Goal: Answer question/provide support: Share knowledge or assist other users

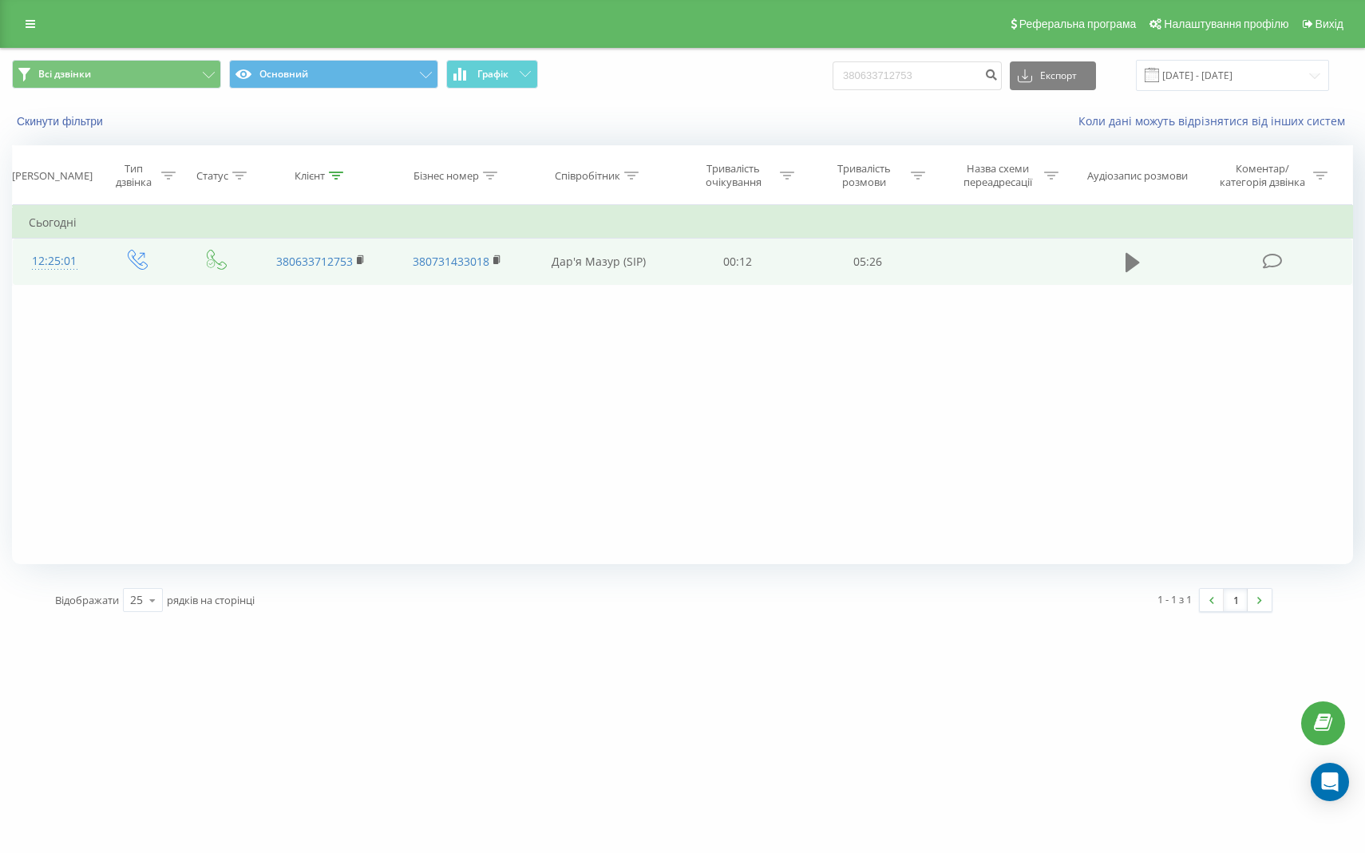
click at [1130, 259] on icon at bounding box center [1132, 262] width 14 height 19
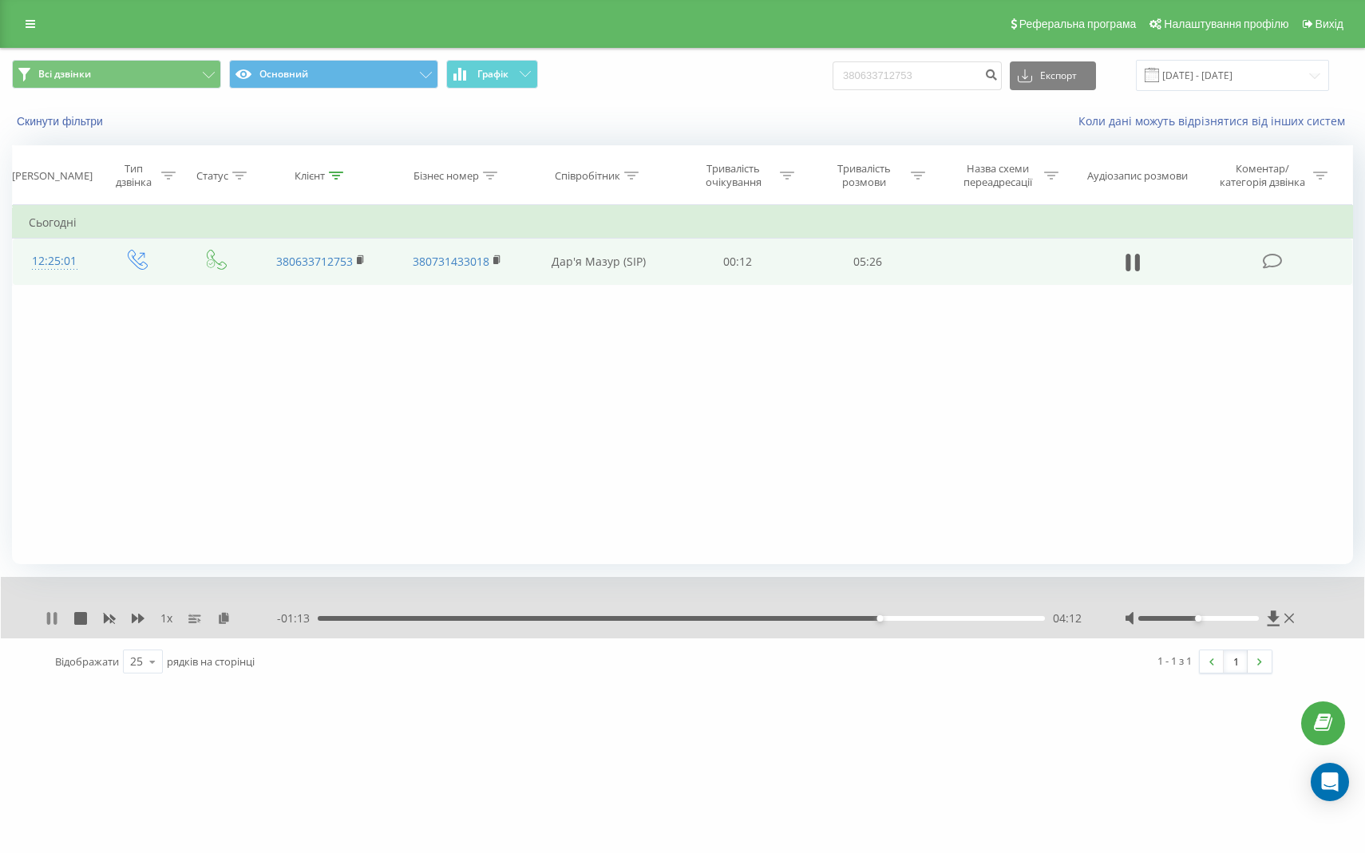
click at [53, 617] on icon at bounding box center [51, 618] width 13 height 13
click at [48, 625] on div "1 x" at bounding box center [160, 619] width 231 height 16
click at [48, 625] on icon at bounding box center [51, 618] width 13 height 13
click at [48, 625] on icon at bounding box center [48, 618] width 3 height 13
click at [48, 625] on icon at bounding box center [51, 618] width 13 height 13
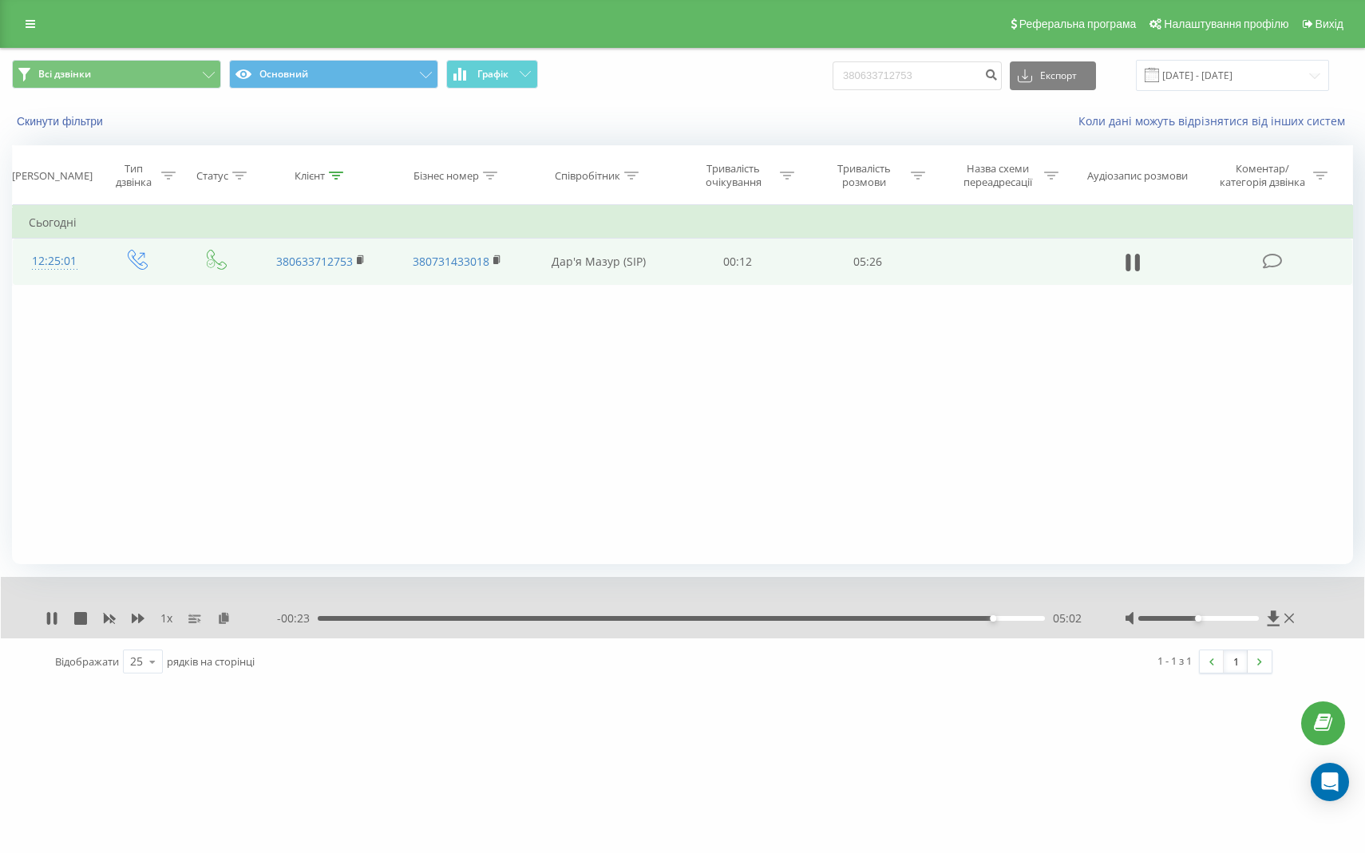
click at [832, 619] on div "05:02" at bounding box center [681, 618] width 727 height 5
click at [812, 616] on div "03:56" at bounding box center [681, 618] width 727 height 5
click at [54, 625] on div "1 x" at bounding box center [160, 619] width 231 height 16
click at [47, 619] on icon at bounding box center [48, 618] width 3 height 13
click at [1275, 619] on icon at bounding box center [1273, 618] width 12 height 15
